Goal: Check status: Check status

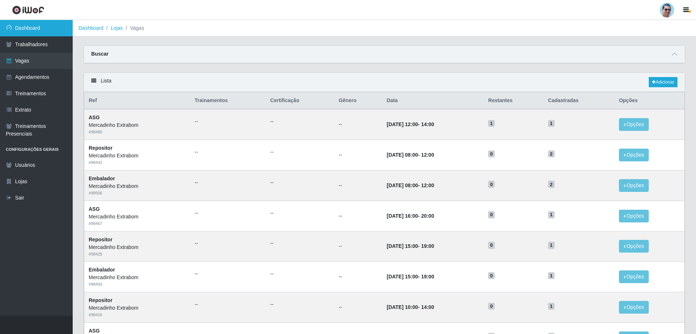
click at [57, 24] on link "Dashboard" at bounding box center [36, 28] width 73 height 16
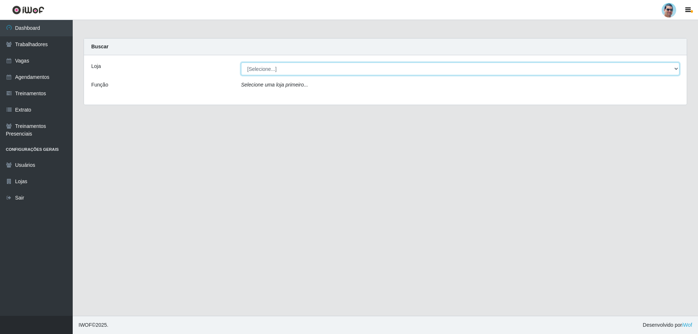
click at [257, 69] on select "[Selecione...] Mercadinho Extrabom" at bounding box center [460, 69] width 438 height 13
select select "175"
click at [241, 63] on select "[Selecione...] Mercadinho Extrabom" at bounding box center [460, 69] width 438 height 13
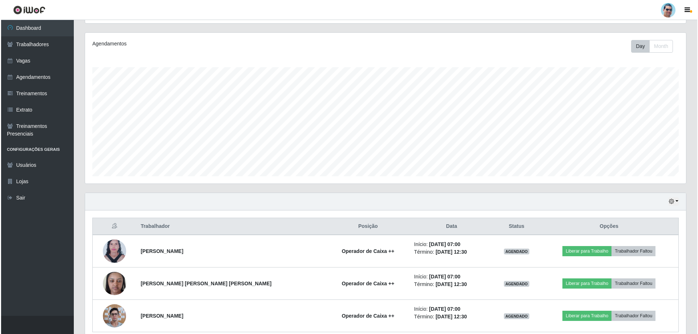
scroll to position [116, 0]
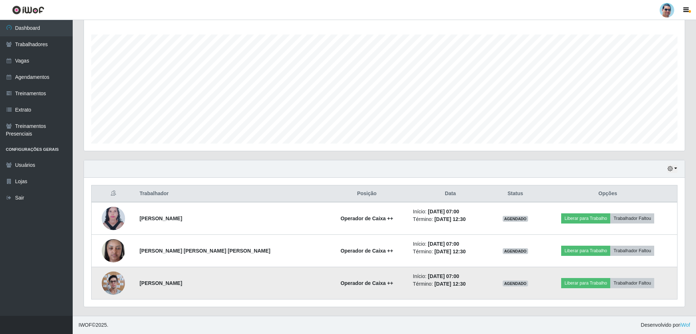
click at [113, 285] on img at bounding box center [113, 283] width 23 height 31
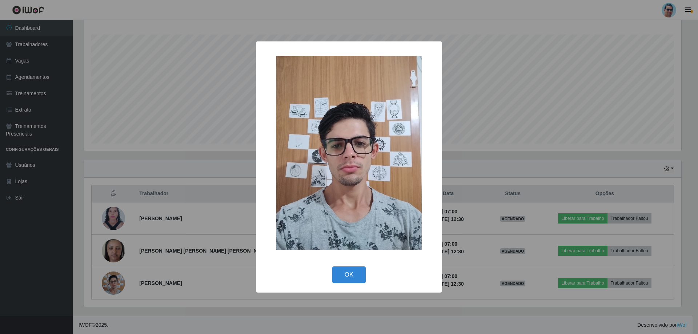
click at [116, 240] on div "× OK Cancel" at bounding box center [349, 167] width 698 height 334
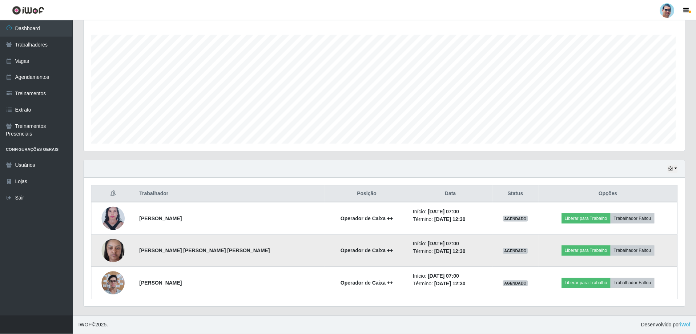
scroll to position [151, 601]
click at [119, 248] on img at bounding box center [113, 250] width 23 height 31
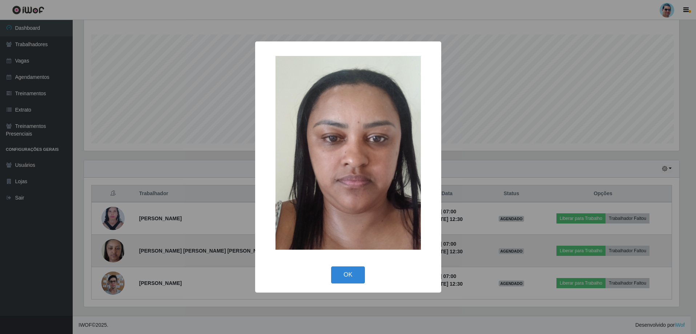
scroll to position [151, 597]
click at [119, 248] on div "× OK Cancel" at bounding box center [349, 167] width 698 height 334
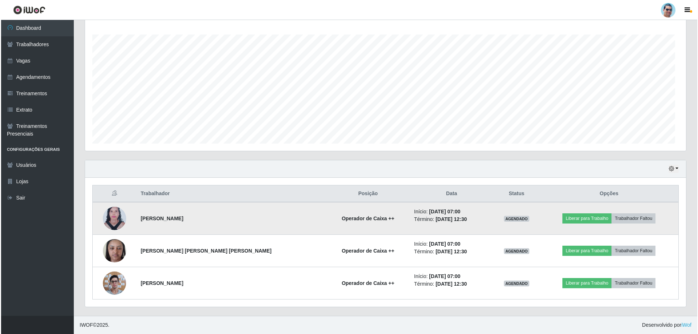
scroll to position [151, 601]
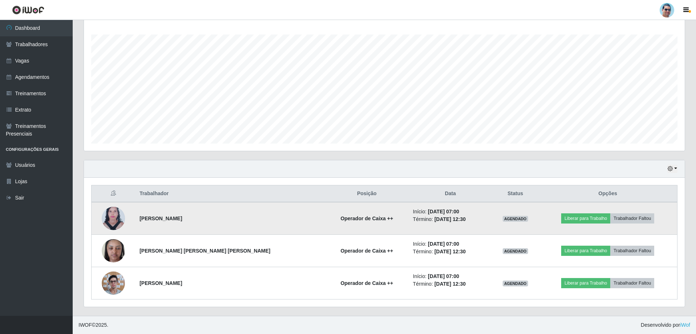
click at [115, 219] on img at bounding box center [113, 219] width 23 height 32
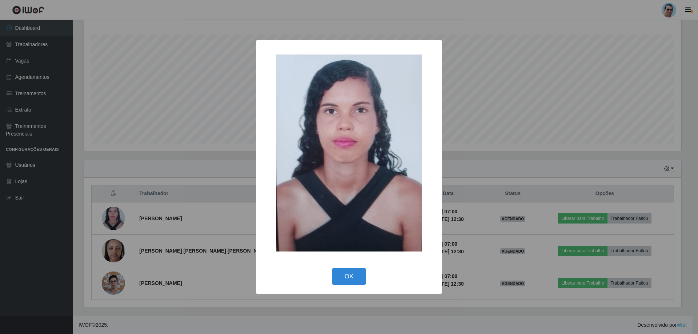
click at [115, 130] on div "× OK Cancel" at bounding box center [349, 167] width 698 height 334
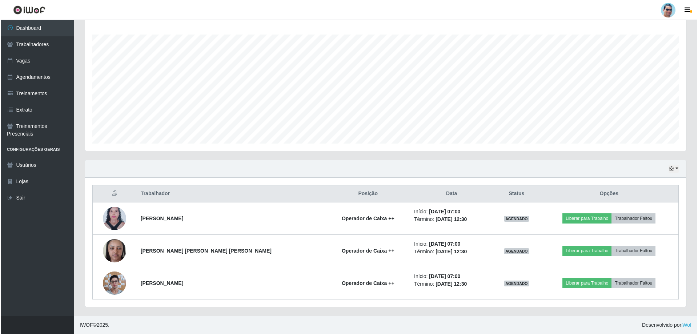
scroll to position [151, 601]
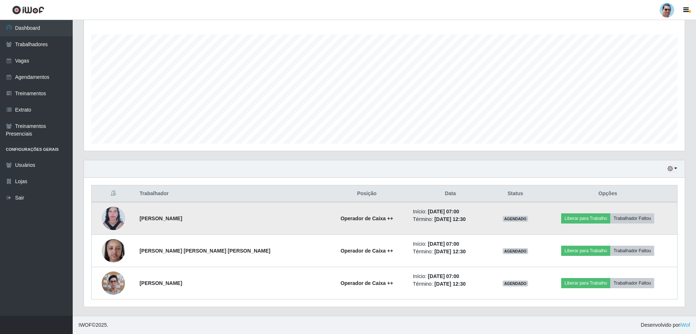
click at [117, 216] on img at bounding box center [113, 219] width 23 height 32
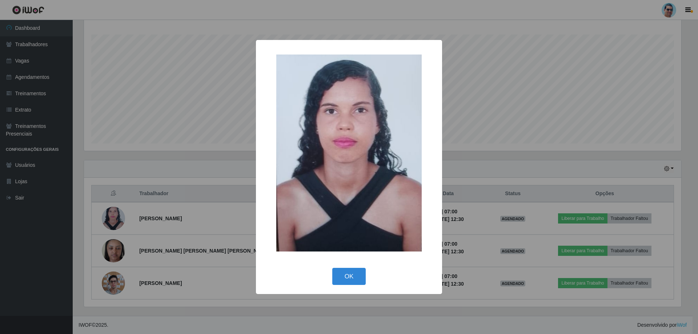
click at [216, 108] on div "× OK Cancel" at bounding box center [349, 167] width 698 height 334
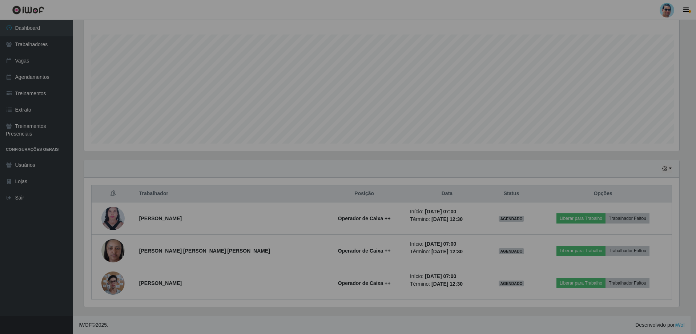
scroll to position [151, 601]
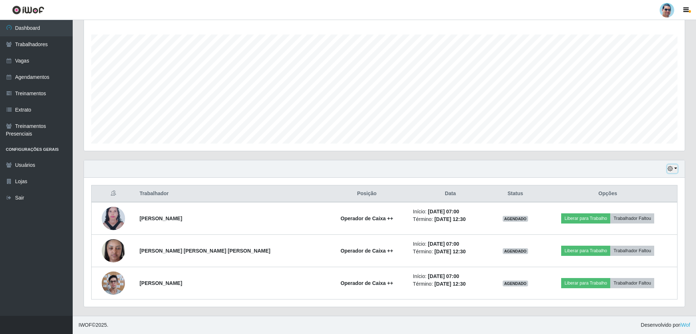
click at [676, 167] on button "button" at bounding box center [673, 169] width 10 height 8
click at [653, 217] on button "3 dias" at bounding box center [648, 212] width 57 height 15
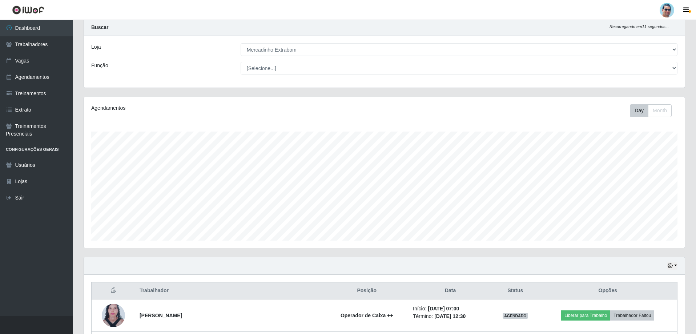
scroll to position [116, 0]
